Goal: Information Seeking & Learning: Learn about a topic

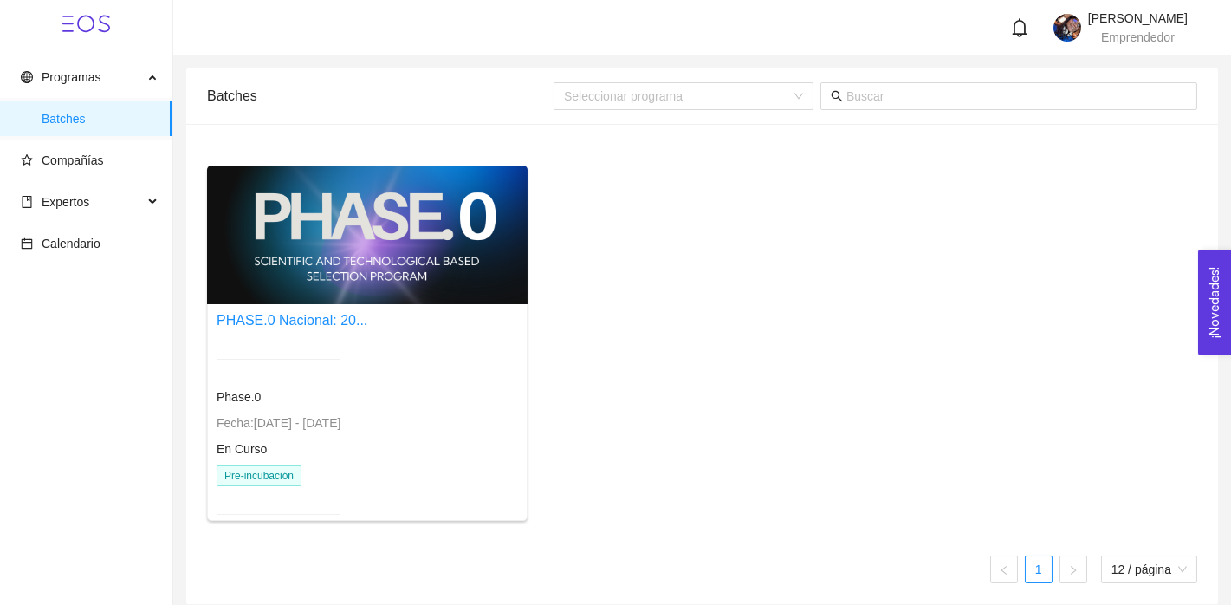
click at [818, 309] on div "PHASE.0 Nacional: 20... Phase.0 Fecha: [DATE] - [DATE] En Curso Pre-incubación" at bounding box center [702, 349] width 1004 height 369
click at [285, 392] on div "Phase.0" at bounding box center [279, 396] width 124 height 19
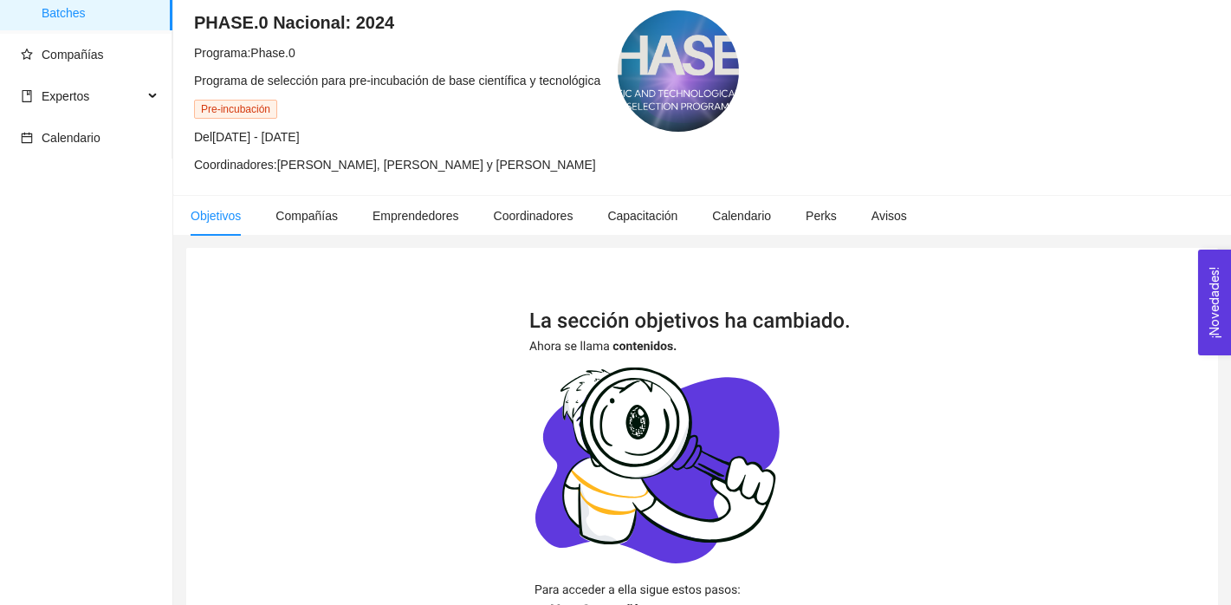
scroll to position [55, 0]
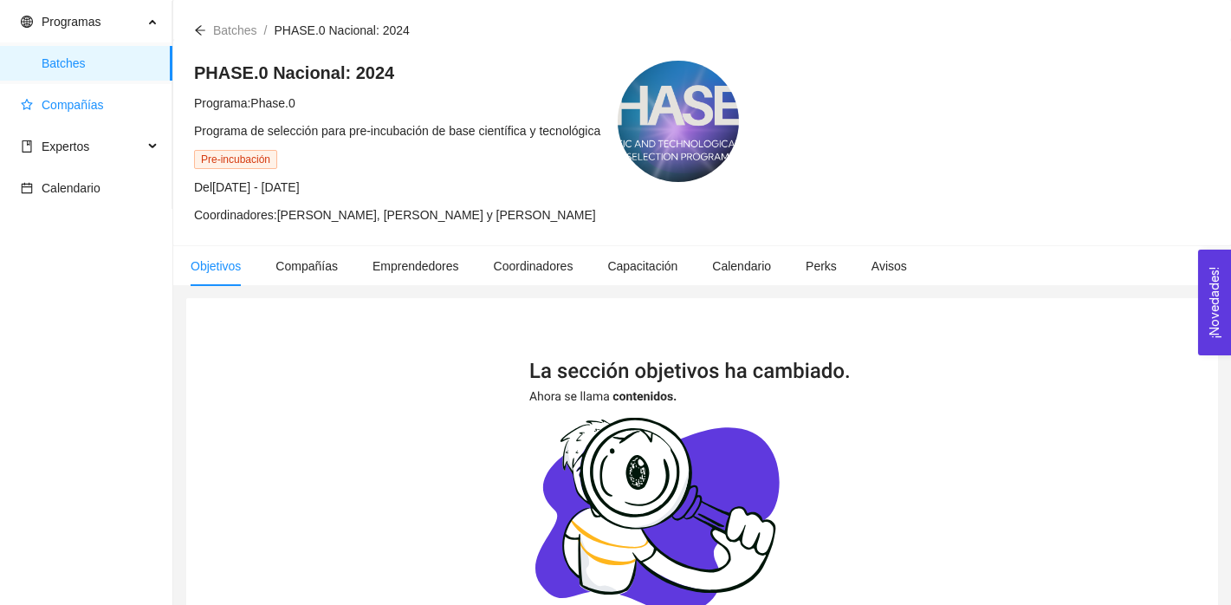
click at [90, 108] on span "Compañías" at bounding box center [73, 105] width 62 height 14
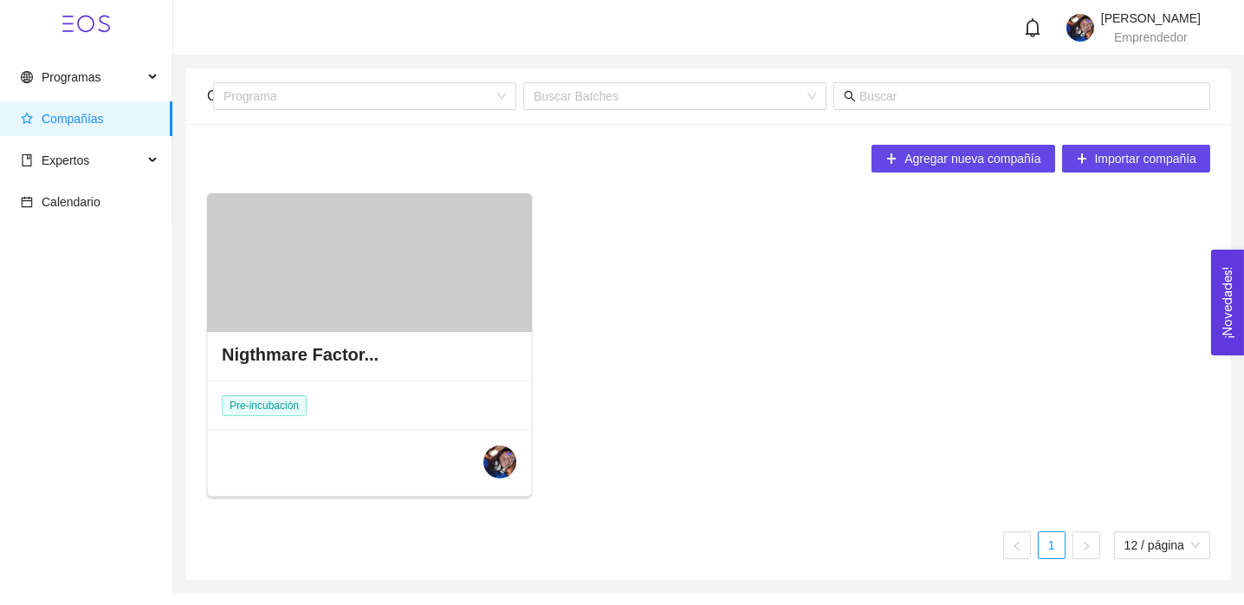
click at [271, 366] on div "Nigthmare Factor..." at bounding box center [369, 354] width 323 height 52
click at [271, 356] on h4 "Nigthmare Factor..." at bounding box center [300, 354] width 157 height 24
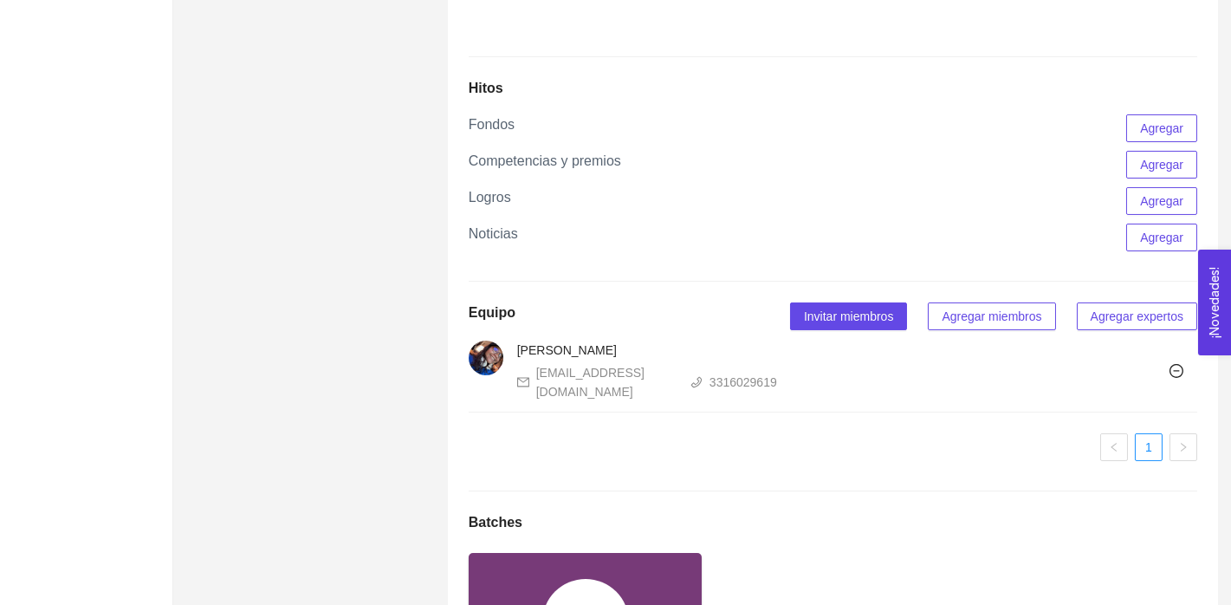
scroll to position [1594, 0]
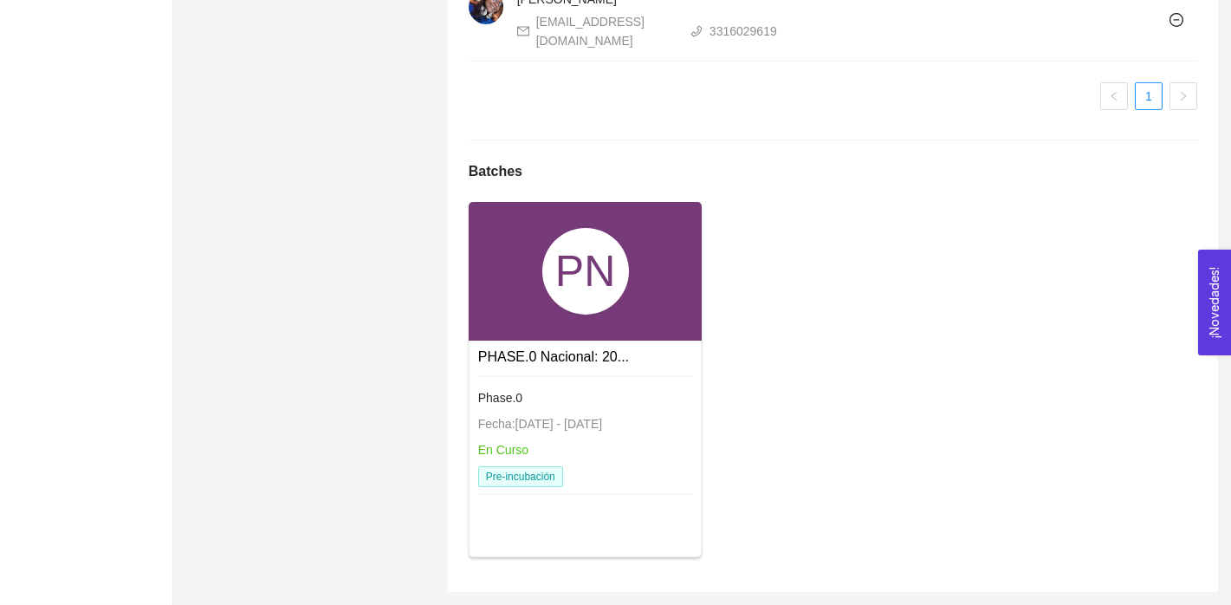
click at [501, 436] on div "Phase.0 Fecha: [DATE] - [DATE] En Curso Pre-incubación" at bounding box center [585, 437] width 215 height 123
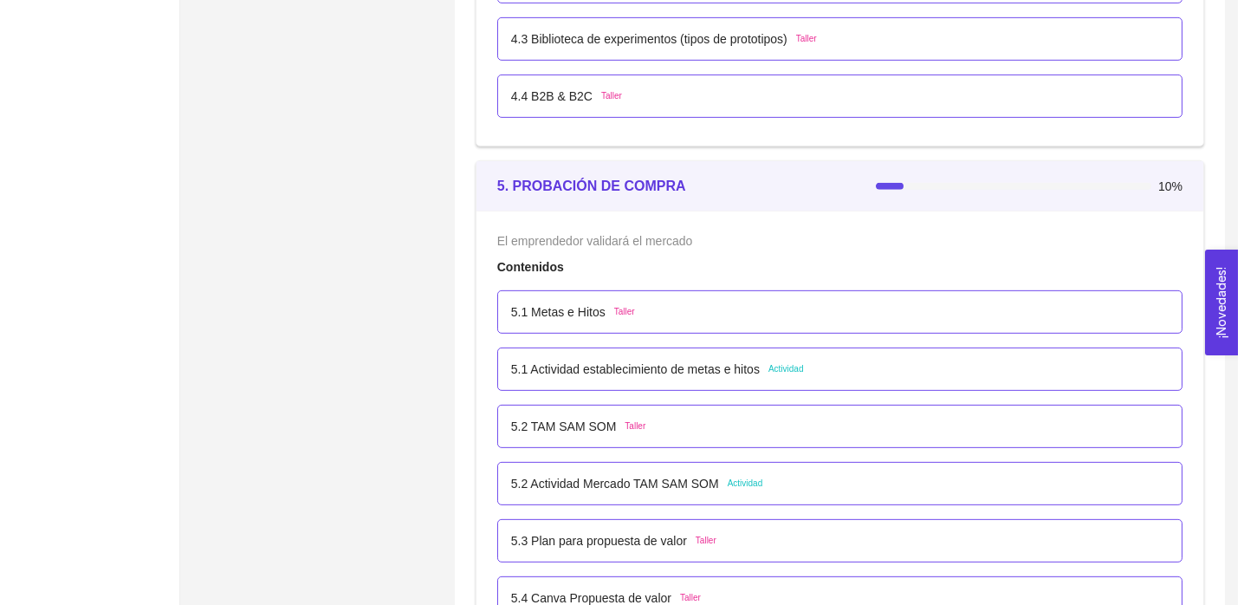
scroll to position [3136, 0]
click at [540, 316] on p "5.1 Metas e Hitos" at bounding box center [551, 312] width 94 height 19
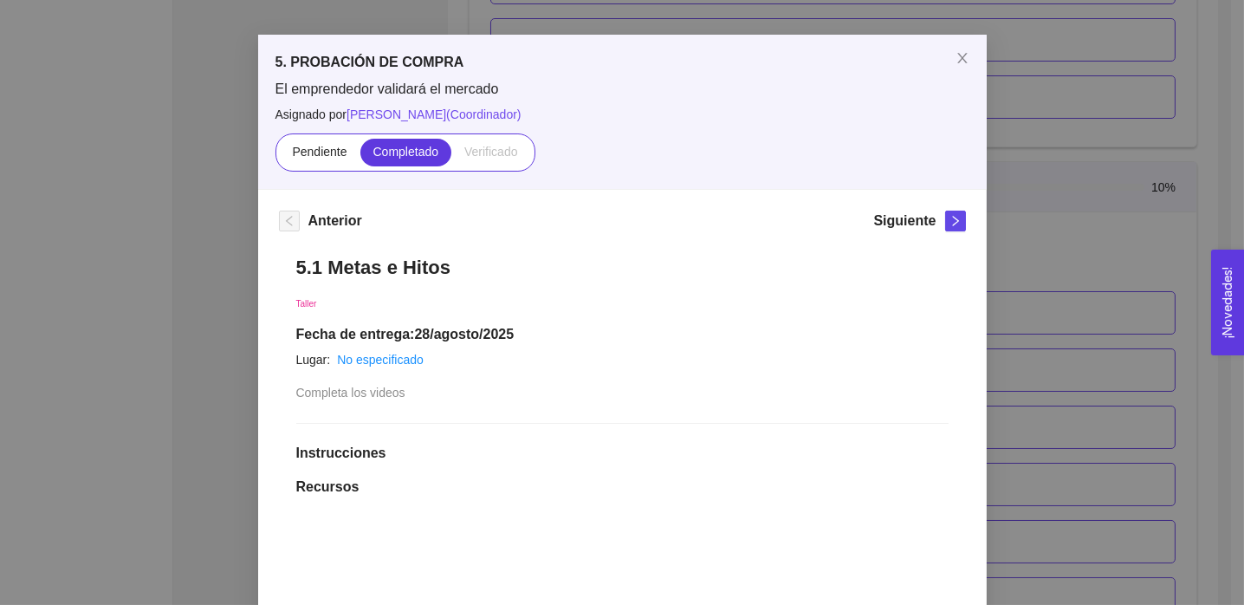
scroll to position [55, 0]
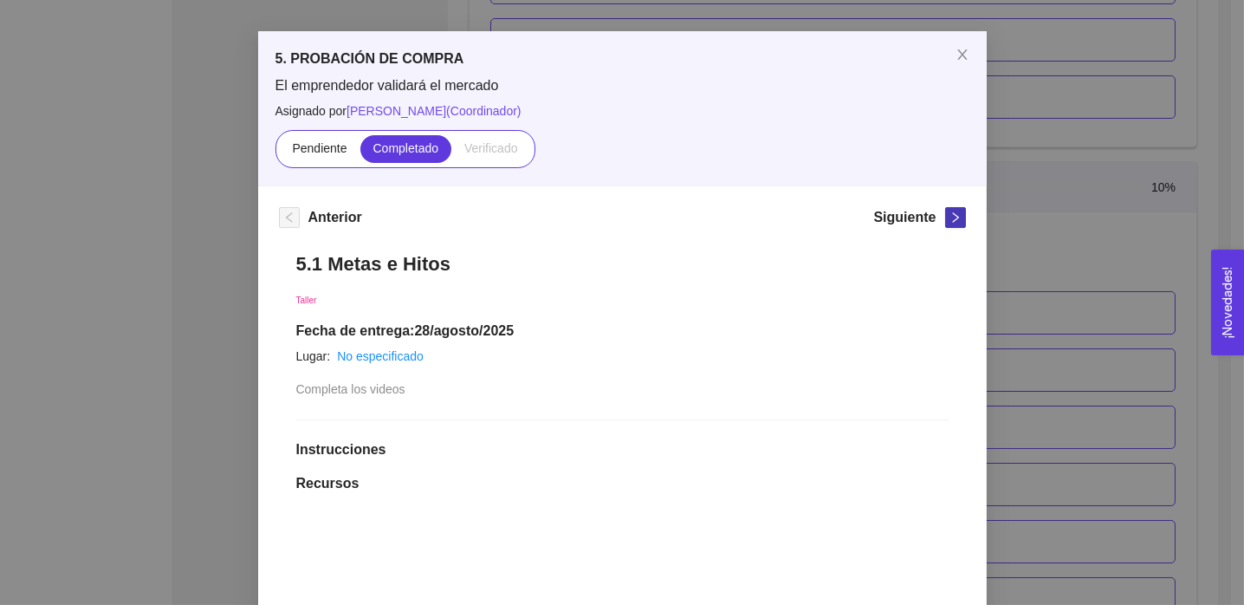
click at [950, 217] on icon "right" at bounding box center [956, 217] width 12 height 12
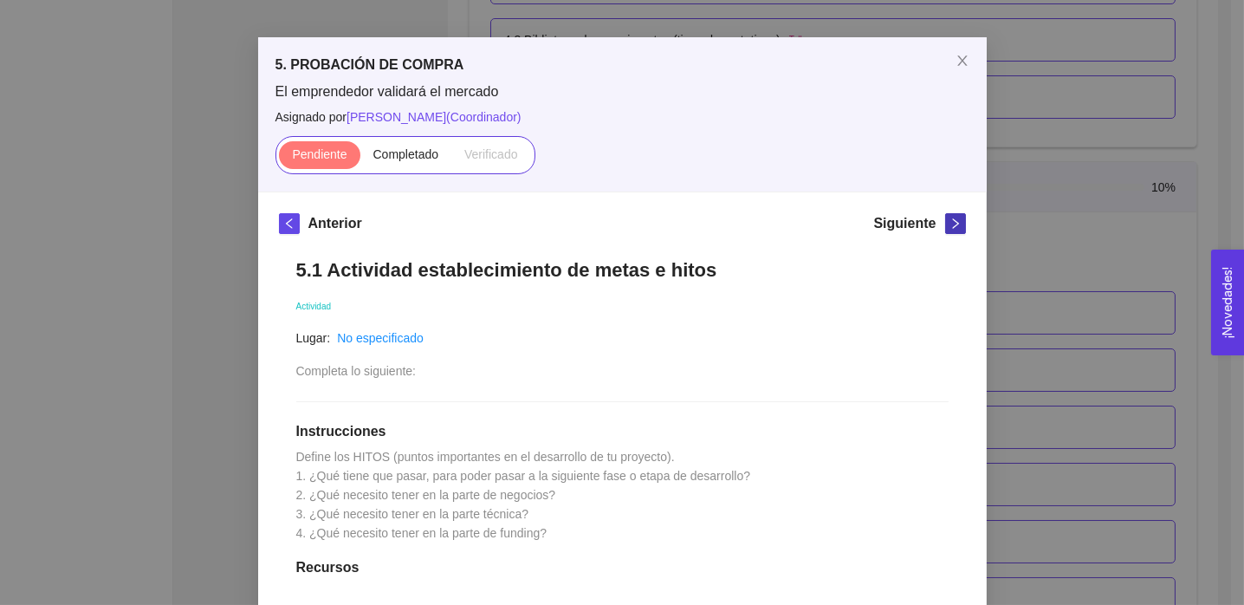
scroll to position [0, 0]
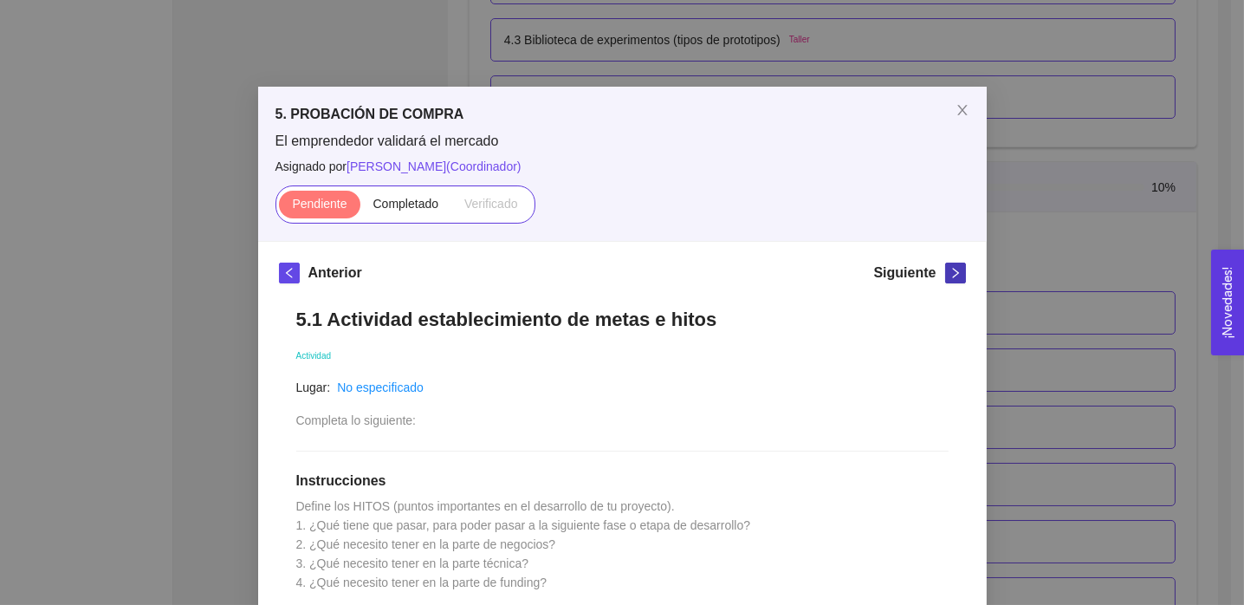
click at [950, 269] on icon "right" at bounding box center [956, 273] width 12 height 12
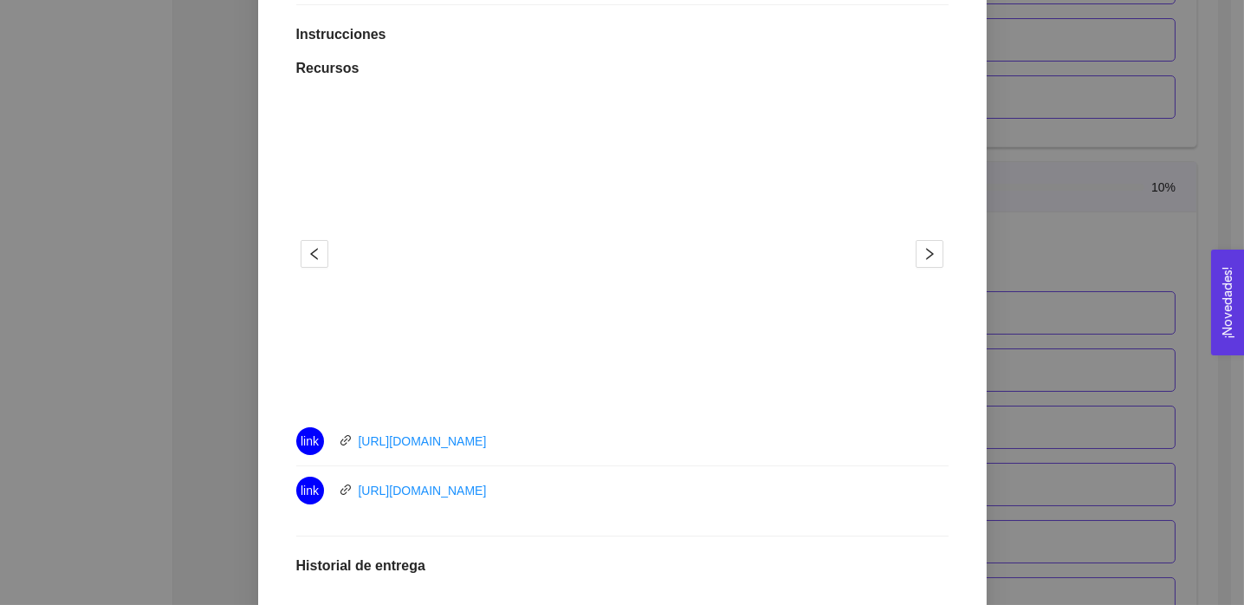
scroll to position [446, 0]
click at [382, 439] on link "[URL][DOMAIN_NAME]" at bounding box center [423, 441] width 128 height 14
